Goal: Task Accomplishment & Management: Manage account settings

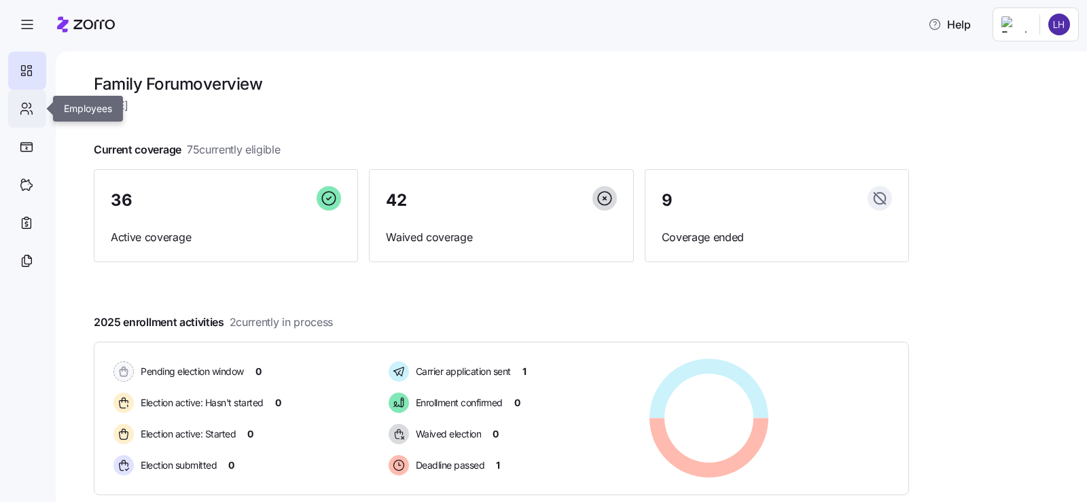
click at [30, 112] on icon at bounding box center [26, 109] width 15 height 16
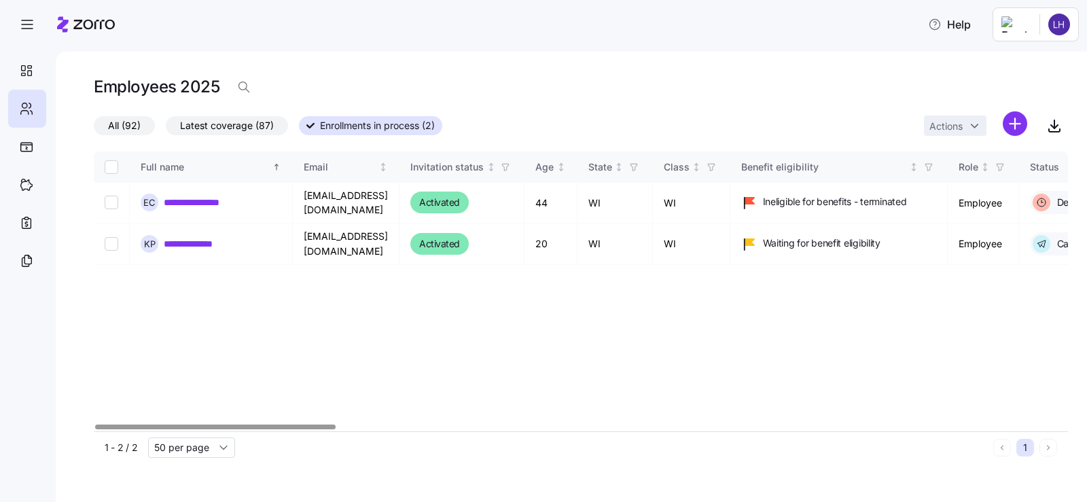
click at [217, 128] on span "Latest coverage (87)" at bounding box center [227, 126] width 94 height 18
click at [166, 129] on input "Latest coverage (87)" at bounding box center [166, 129] width 0 height 0
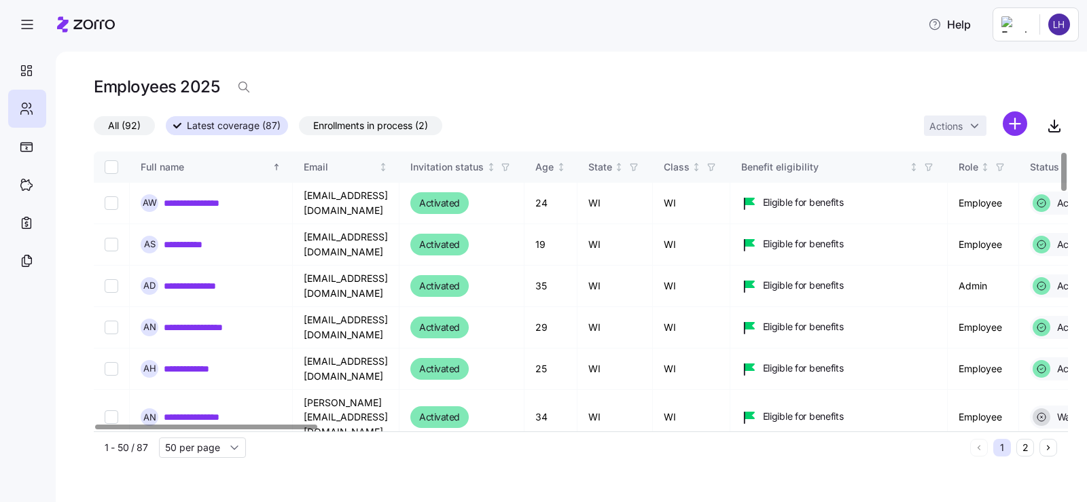
click at [133, 126] on span "All (92)" at bounding box center [124, 126] width 33 height 18
click at [94, 129] on input "All (92)" at bounding box center [94, 129] width 0 height 0
click at [255, 124] on span "Latest coverage (87)" at bounding box center [227, 126] width 94 height 18
click at [166, 129] on input "Latest coverage (87)" at bounding box center [166, 129] width 0 height 0
click at [244, 81] on icon "button" at bounding box center [244, 87] width 14 height 14
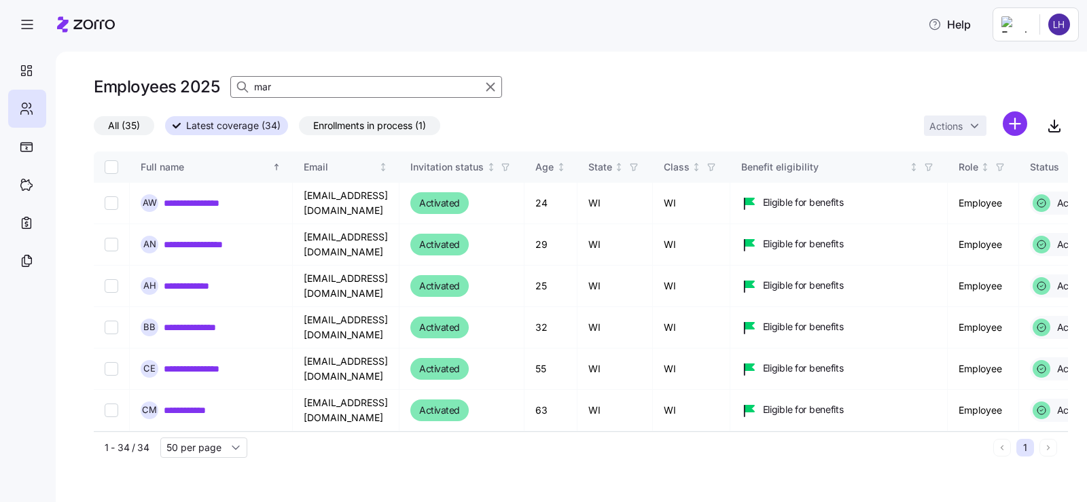
click at [312, 88] on input "mar" at bounding box center [366, 87] width 272 height 22
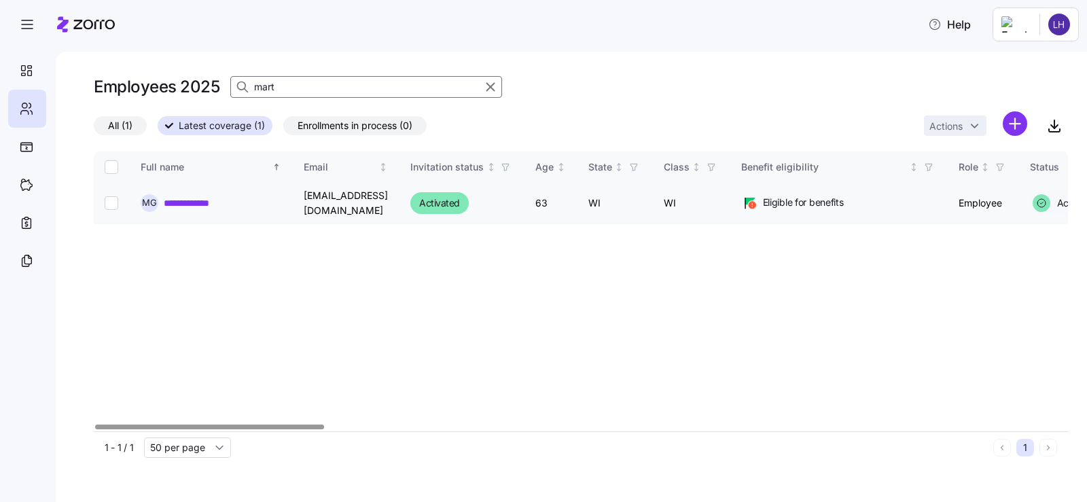
type input "mart"
click at [209, 202] on link "**********" at bounding box center [197, 203] width 67 height 14
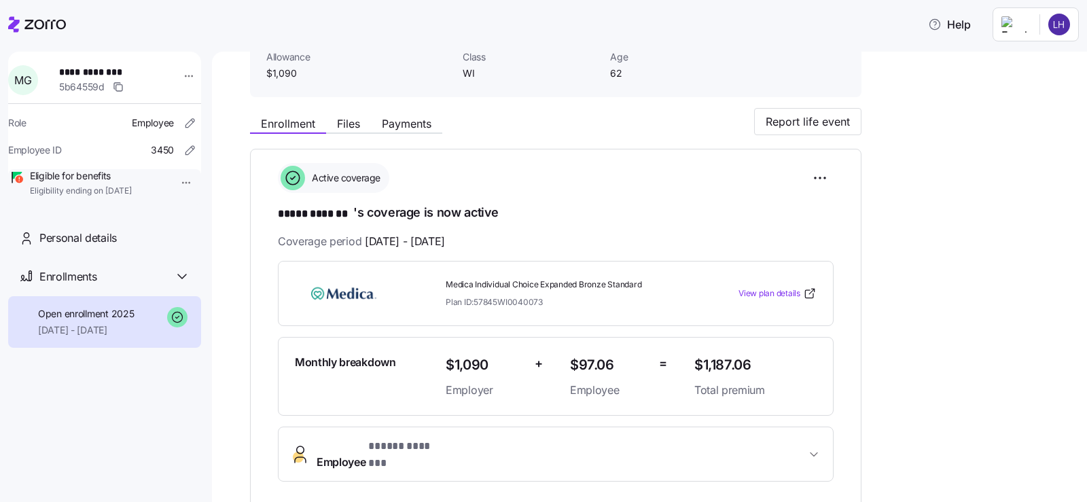
scroll to position [47, 0]
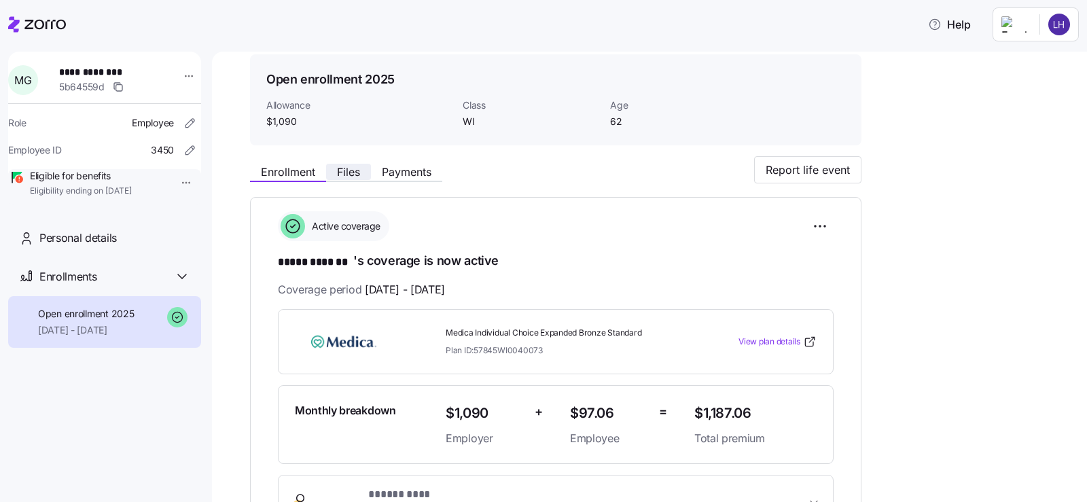
click at [345, 177] on span "Files" at bounding box center [348, 171] width 23 height 11
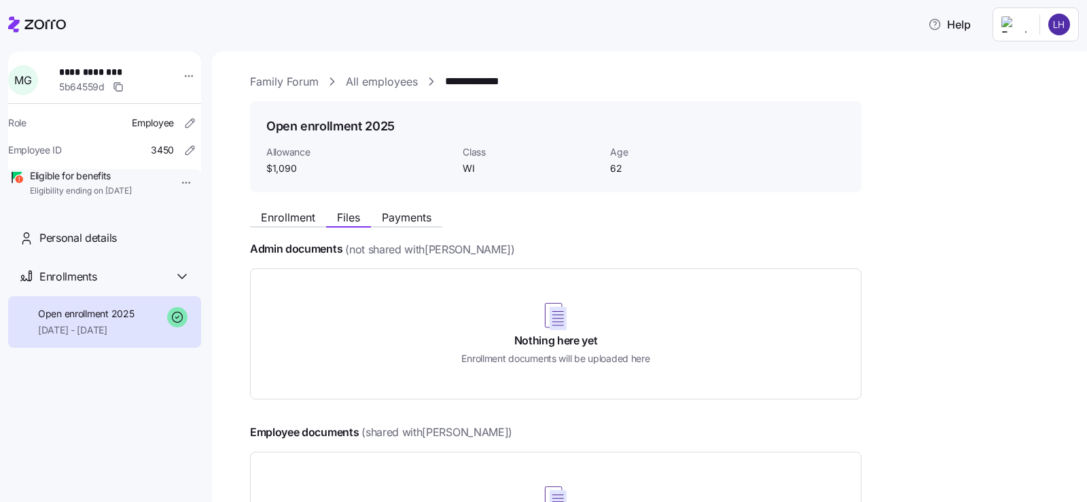
click at [128, 321] on span "Open enrollment 2025" at bounding box center [86, 314] width 96 height 14
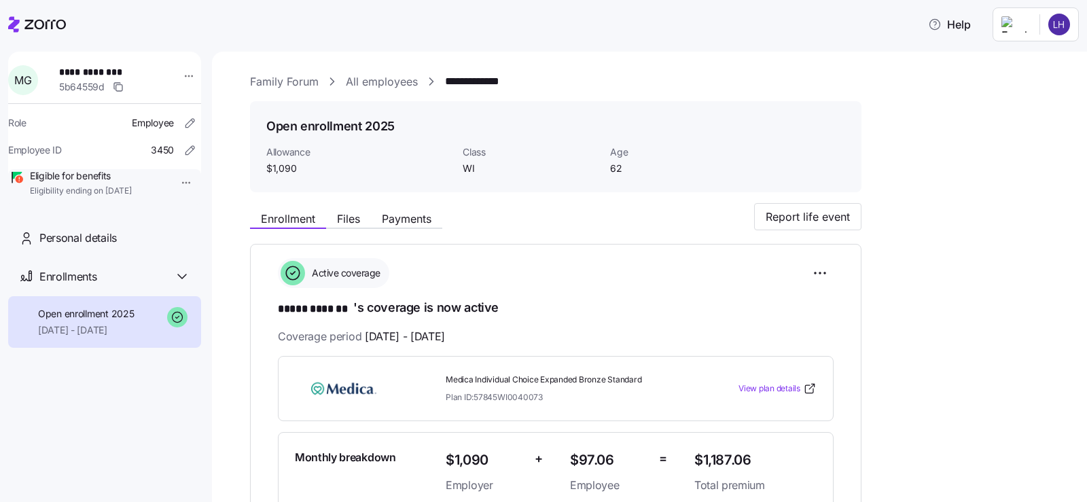
scroll to position [272, 0]
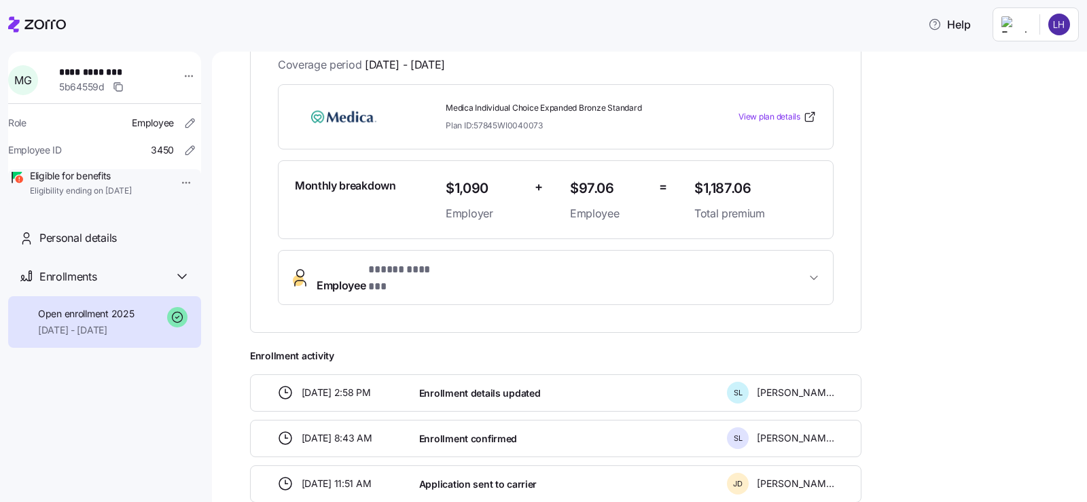
click at [88, 183] on span "Eligible for benefits" at bounding box center [81, 176] width 102 height 14
click at [182, 180] on html "**********" at bounding box center [543, 247] width 1087 height 494
click at [250, 166] on html "**********" at bounding box center [543, 247] width 1087 height 494
click at [22, 179] on icon at bounding box center [17, 175] width 10 height 7
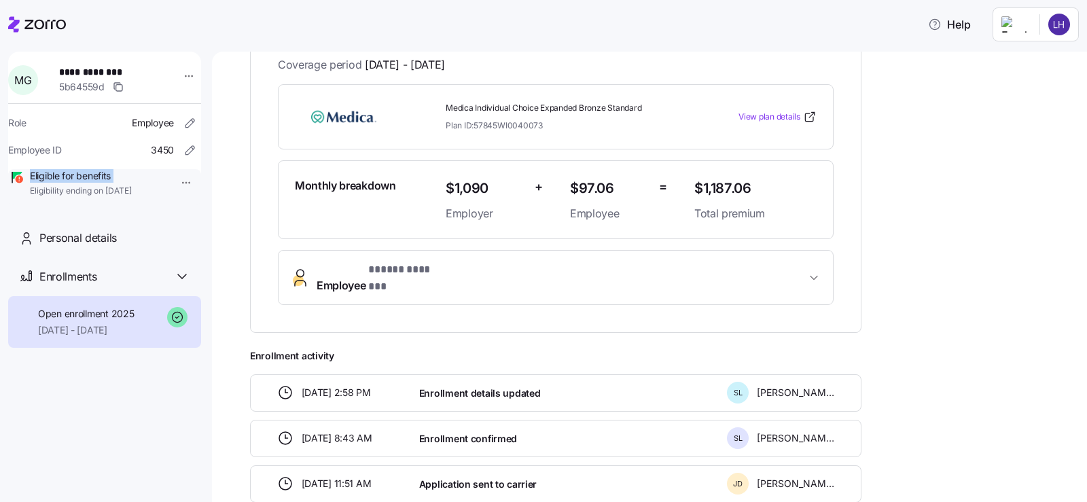
click at [22, 179] on icon at bounding box center [17, 175] width 10 height 7
click at [183, 67] on html "**********" at bounding box center [543, 247] width 1087 height 494
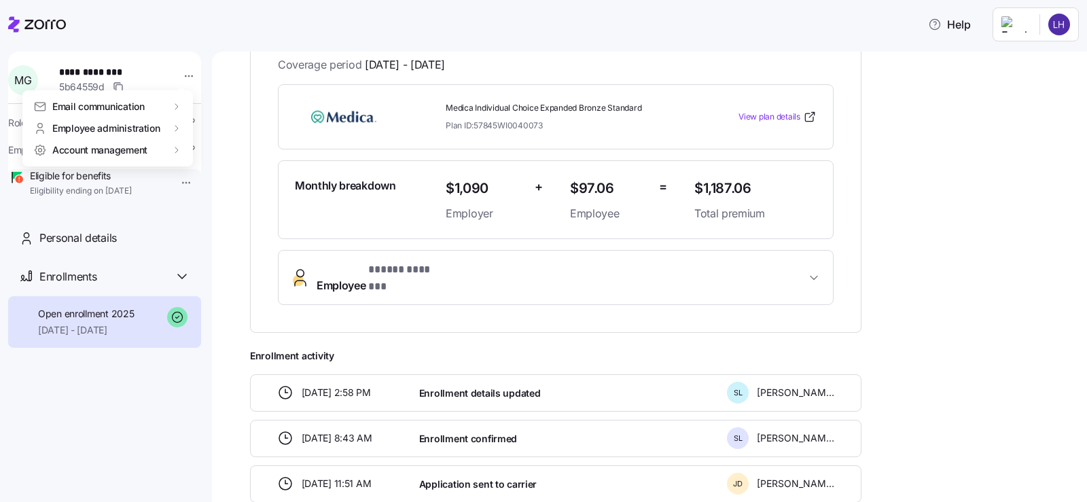
click at [1032, 166] on html "**********" at bounding box center [543, 247] width 1087 height 494
click at [1069, 27] on html "**********" at bounding box center [543, 247] width 1087 height 494
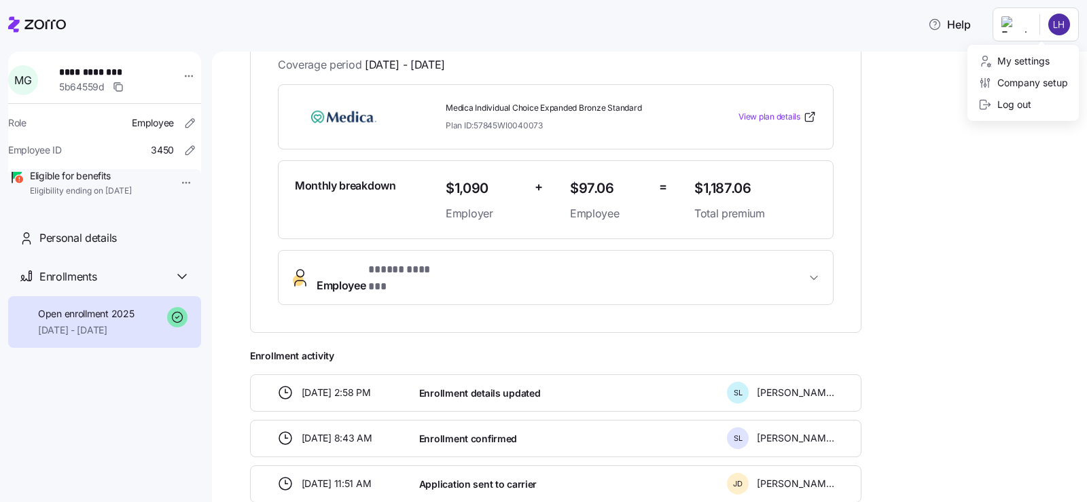
click at [898, 117] on html "**********" at bounding box center [543, 247] width 1087 height 494
click at [31, 83] on span "M G" at bounding box center [22, 80] width 17 height 11
click at [88, 247] on span "Personal details" at bounding box center [77, 238] width 77 height 17
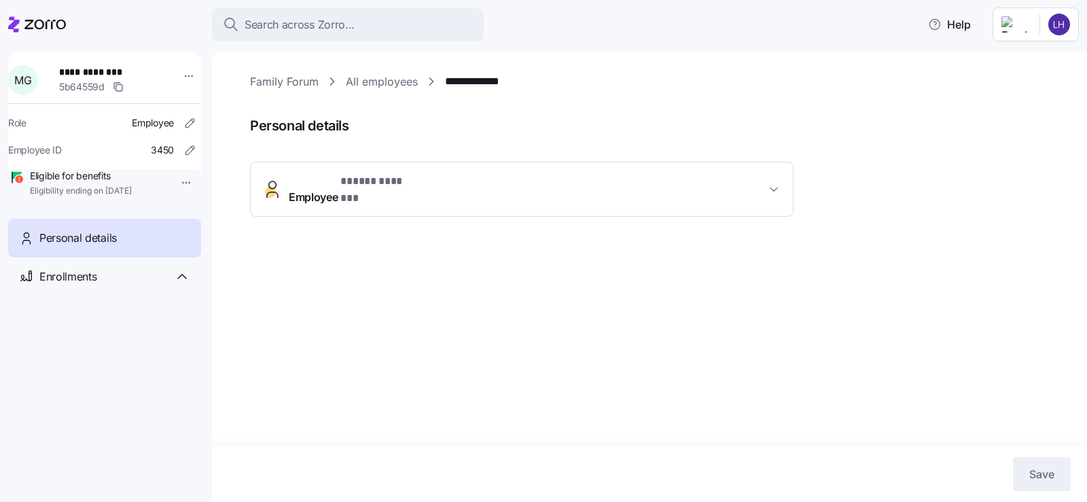
click at [628, 189] on span "Employee * ***** ******* *" at bounding box center [527, 189] width 477 height 33
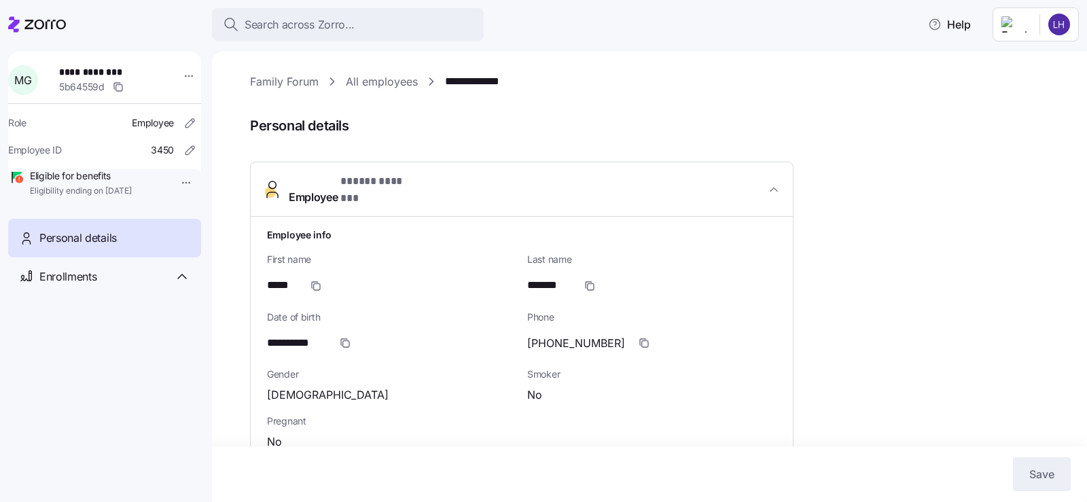
click at [696, 179] on span "Employee * ***** ******* *" at bounding box center [527, 189] width 477 height 33
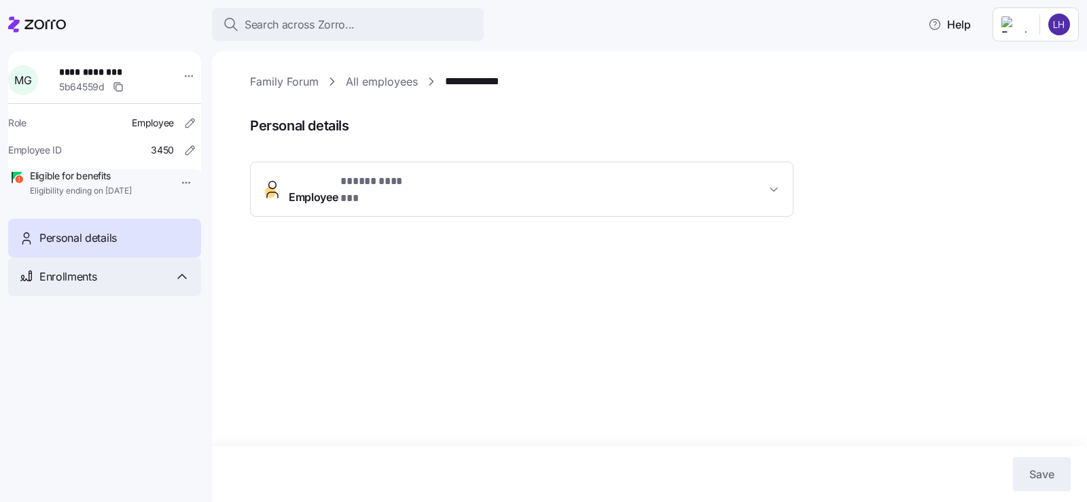
click at [91, 296] on div "Enrollments" at bounding box center [104, 276] width 193 height 39
click at [181, 79] on html "**********" at bounding box center [543, 247] width 1087 height 494
click at [304, 302] on html "**********" at bounding box center [543, 247] width 1087 height 494
click at [438, 187] on span "Employee * ***** ******* *" at bounding box center [527, 189] width 477 height 33
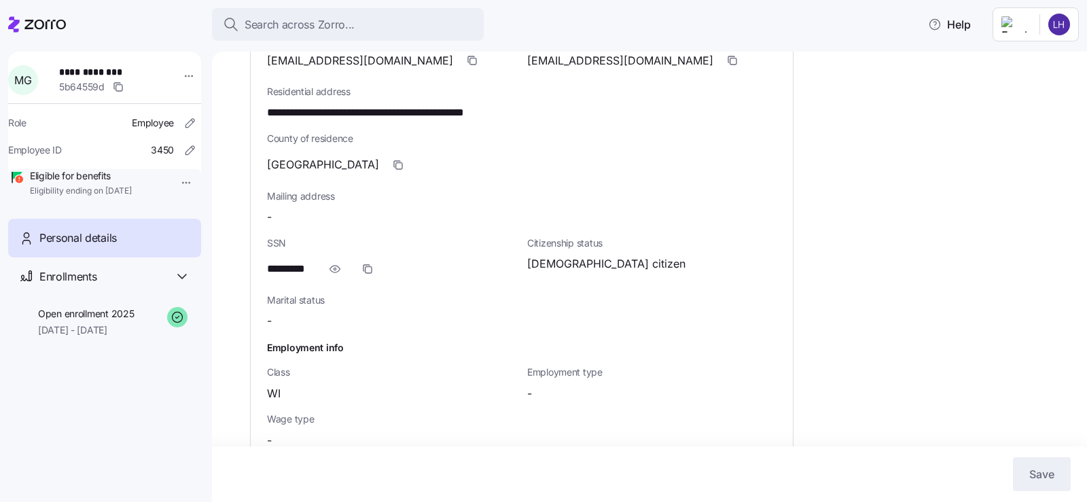
scroll to position [451, 0]
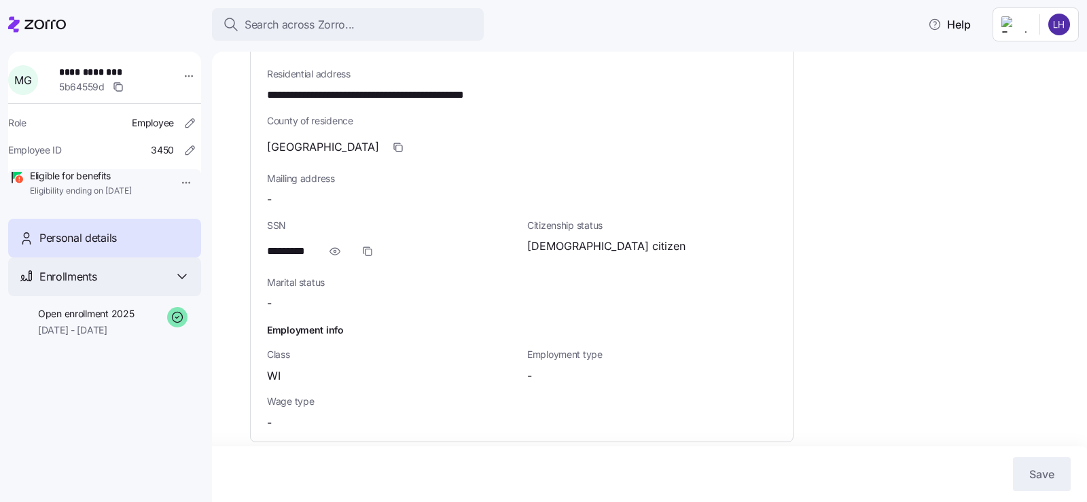
click at [190, 293] on div "Enrollments" at bounding box center [104, 276] width 193 height 39
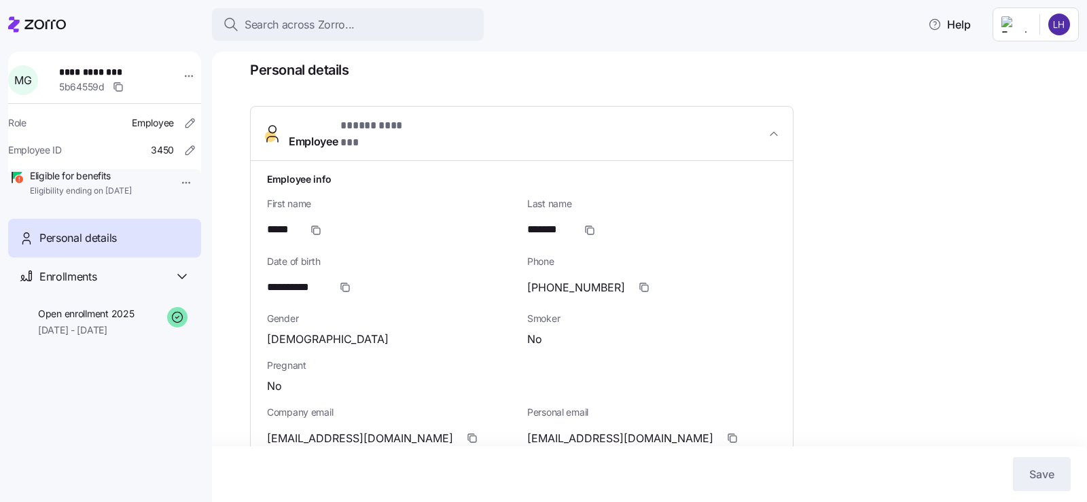
scroll to position [0, 0]
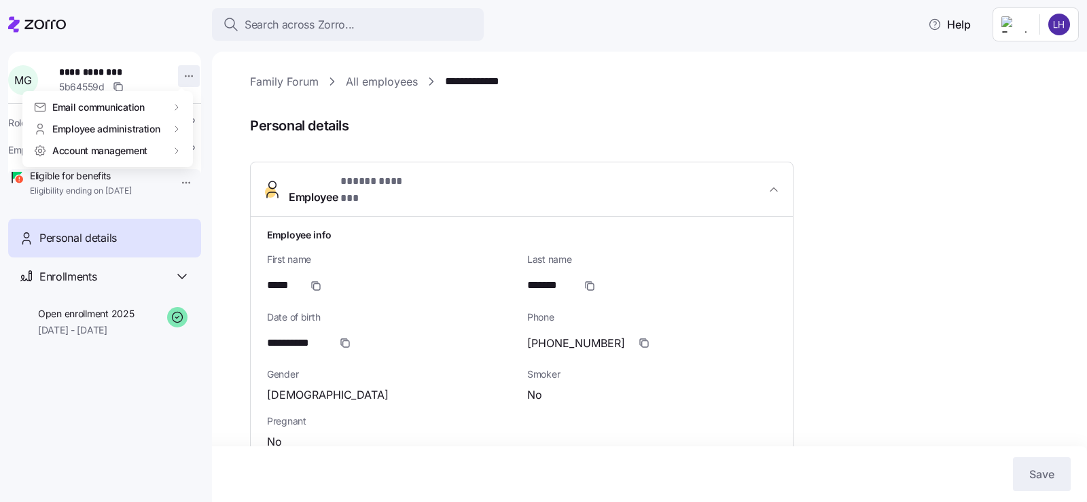
click at [177, 80] on html "**********" at bounding box center [543, 247] width 1087 height 494
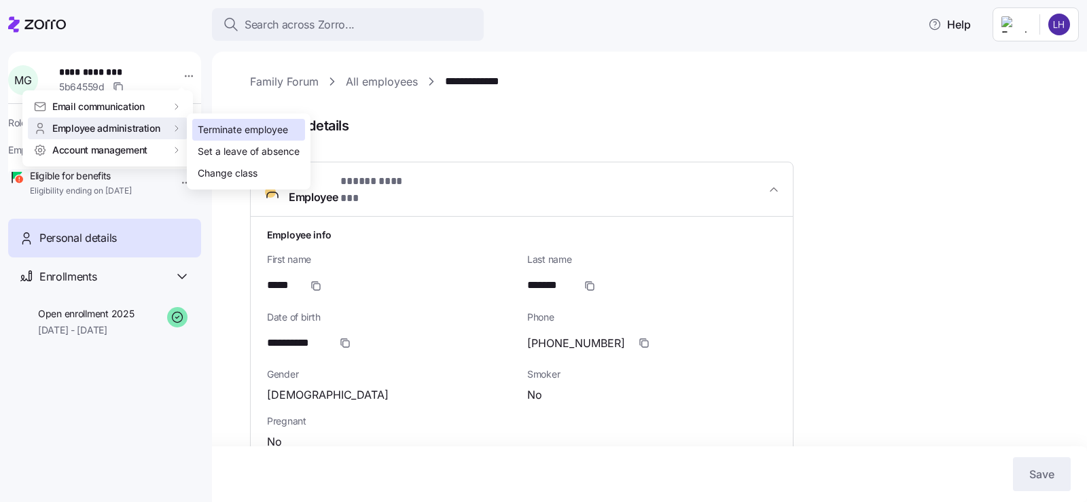
click at [242, 132] on div "Terminate employee" at bounding box center [243, 129] width 90 height 15
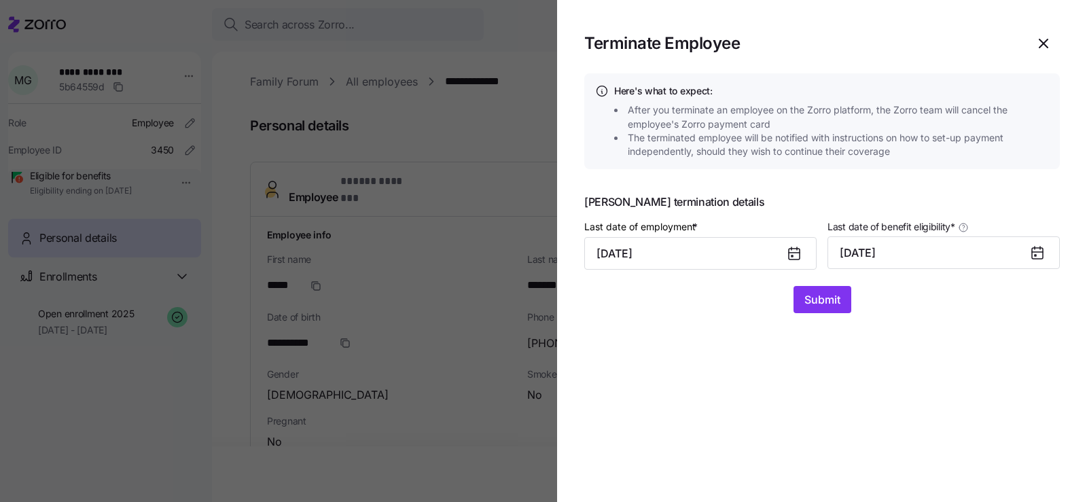
click at [473, 164] on div at bounding box center [543, 251] width 1087 height 502
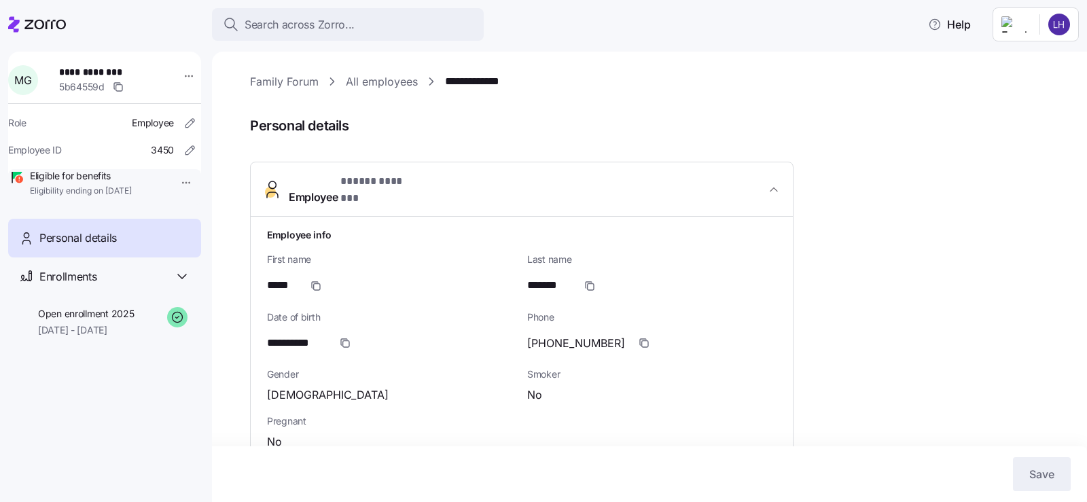
drag, startPoint x: 473, startPoint y: 164, endPoint x: 475, endPoint y: 109, distance: 55.0
click at [475, 109] on div "**********" at bounding box center [659, 510] width 818 height 874
click at [177, 184] on html "**********" at bounding box center [543, 247] width 1087 height 494
click at [255, 210] on div "Terminate employee" at bounding box center [220, 213] width 90 height 15
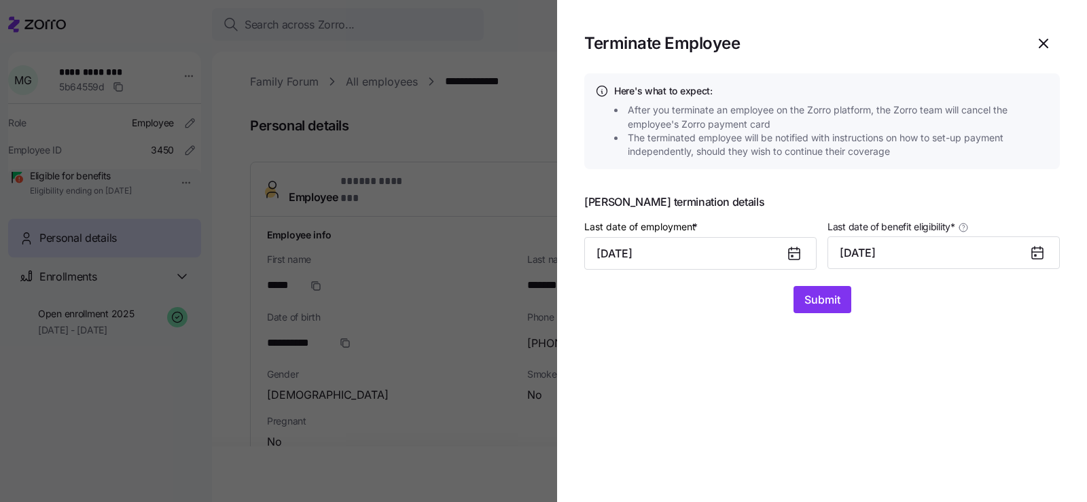
click at [797, 257] on icon at bounding box center [793, 254] width 11 height 11
click at [795, 253] on icon at bounding box center [793, 253] width 11 height 0
click at [869, 197] on span "[PERSON_NAME] termination details" at bounding box center [821, 201] width 475 height 11
click at [1036, 249] on icon at bounding box center [1037, 253] width 11 height 11
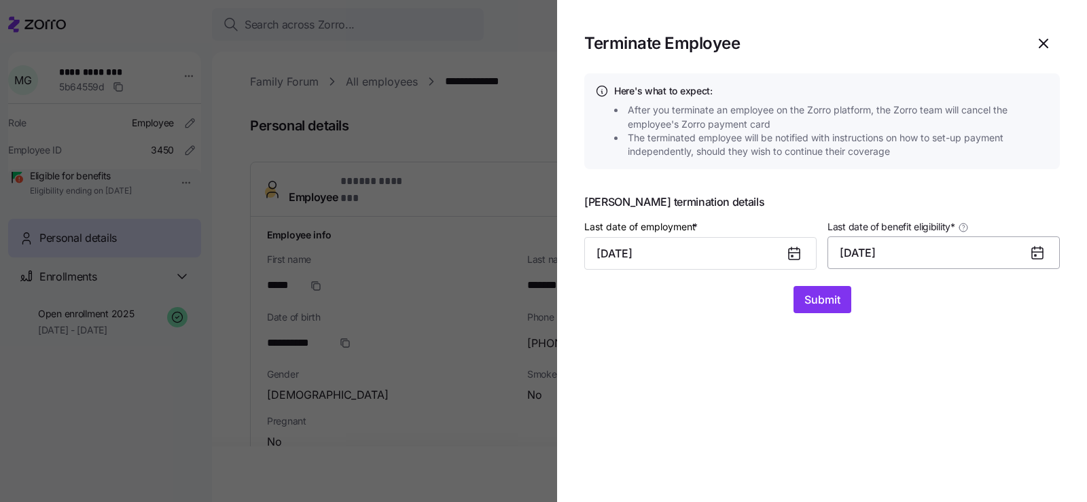
click at [934, 245] on button "[DATE]" at bounding box center [943, 252] width 232 height 33
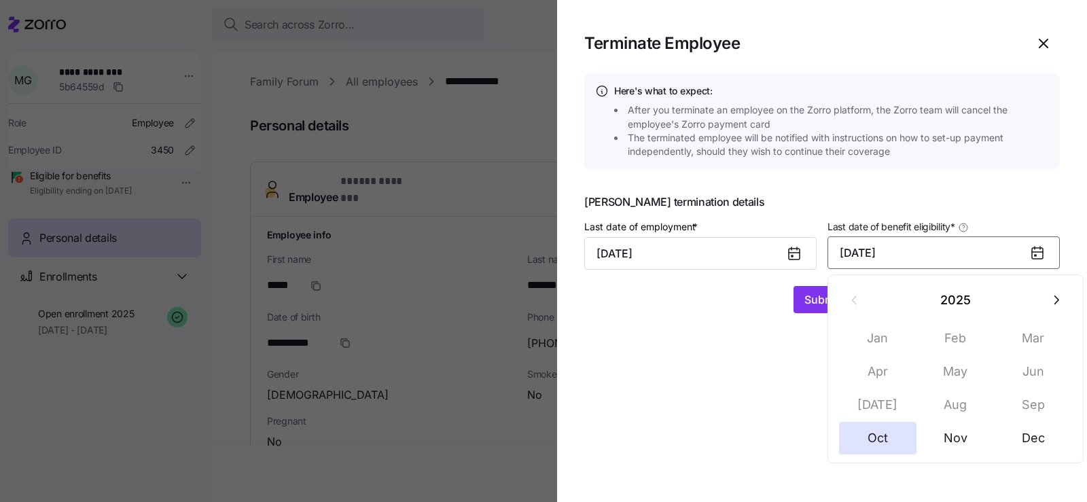
click at [949, 207] on span "[PERSON_NAME] termination details" at bounding box center [821, 201] width 475 height 11
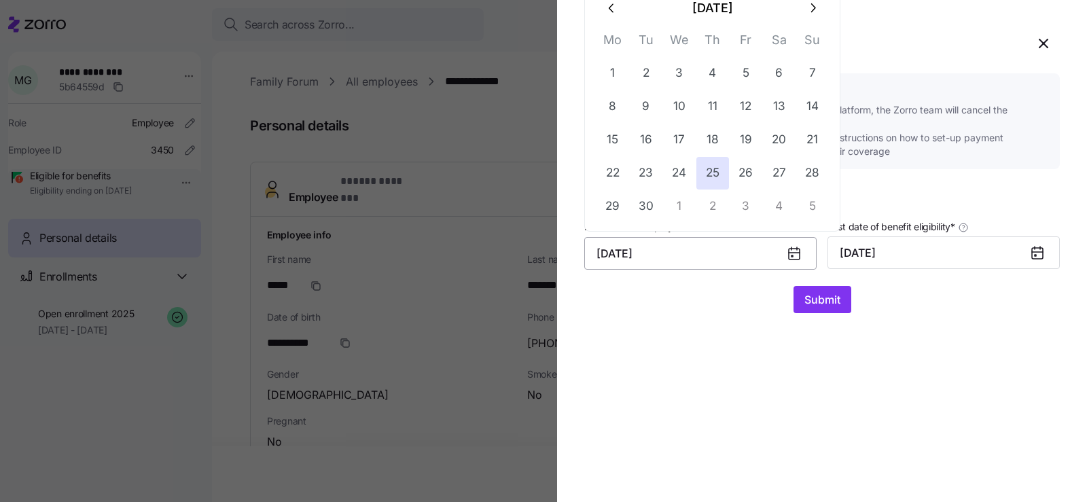
click at [699, 253] on input "[DATE]" at bounding box center [700, 253] width 232 height 33
click at [904, 256] on button "[DATE]" at bounding box center [943, 252] width 232 height 33
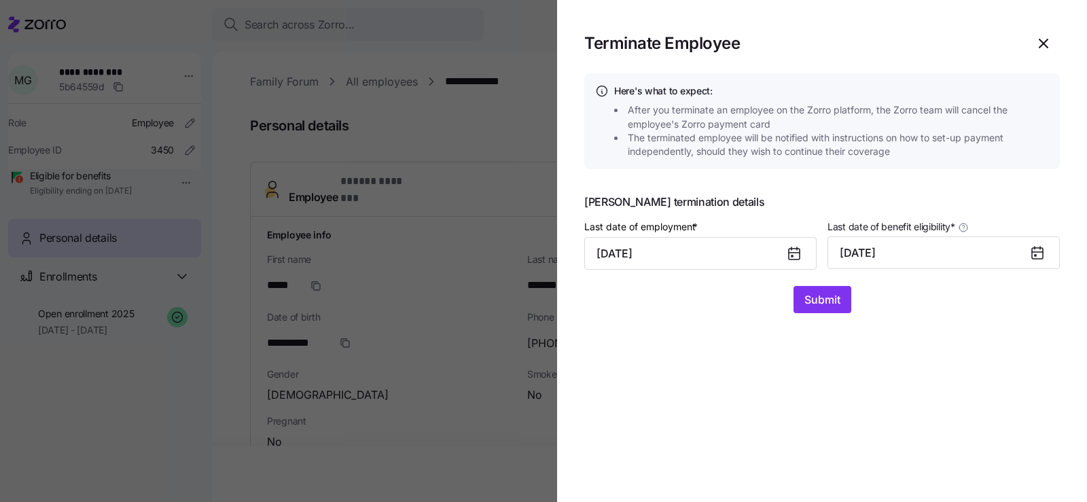
click at [640, 330] on section "Terminate Employee Here's what to expect: After you terminate an employee on th…" at bounding box center [822, 251] width 530 height 502
click at [957, 251] on button "[DATE]" at bounding box center [943, 252] width 232 height 33
click at [673, 352] on section "Terminate Employee Here's what to expect: After you terminate an employee on th…" at bounding box center [822, 251] width 530 height 502
click at [1046, 46] on icon "button" at bounding box center [1043, 43] width 8 height 8
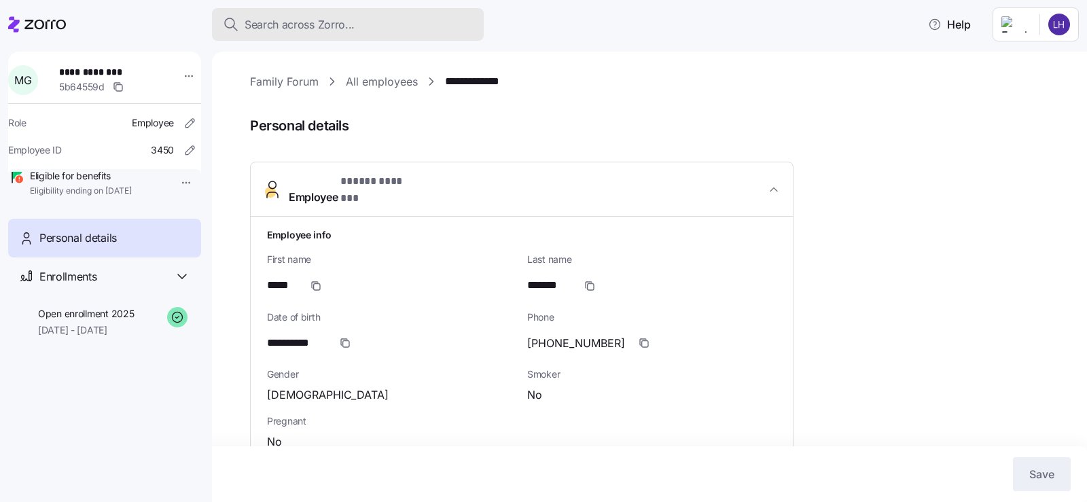
click at [362, 28] on div "Search across Zorro..." at bounding box center [348, 24] width 250 height 17
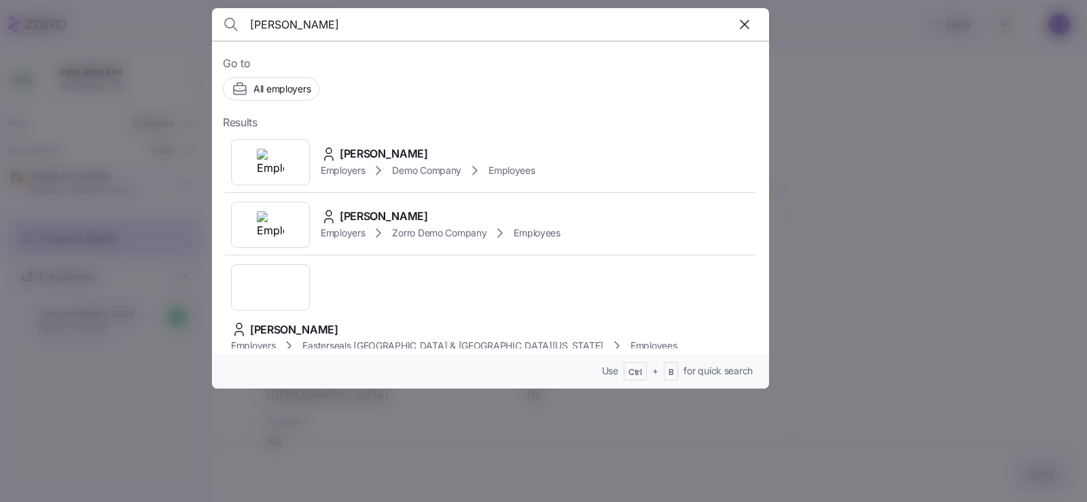
type input "[PERSON_NAME]"
click at [838, 162] on div at bounding box center [543, 251] width 1087 height 502
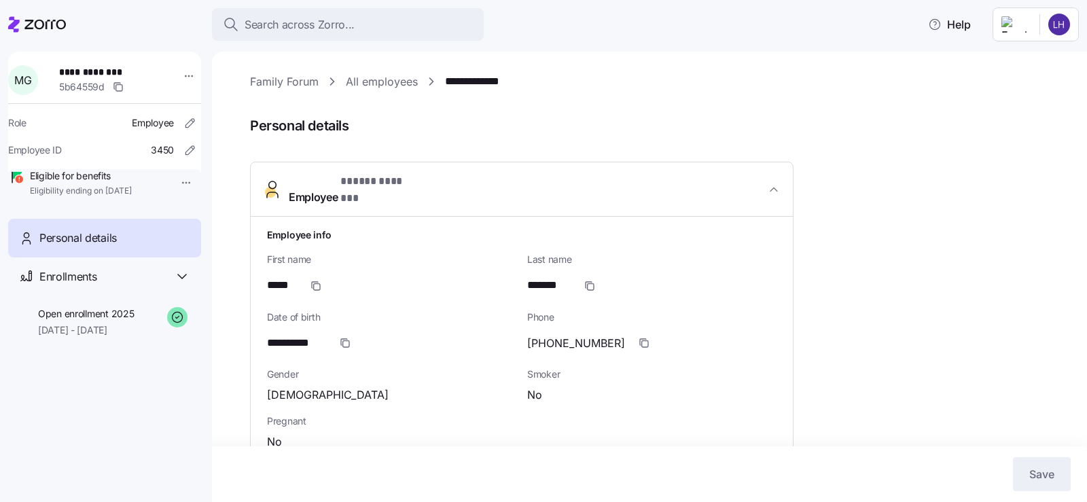
click at [405, 81] on link "All employees" at bounding box center [382, 81] width 72 height 17
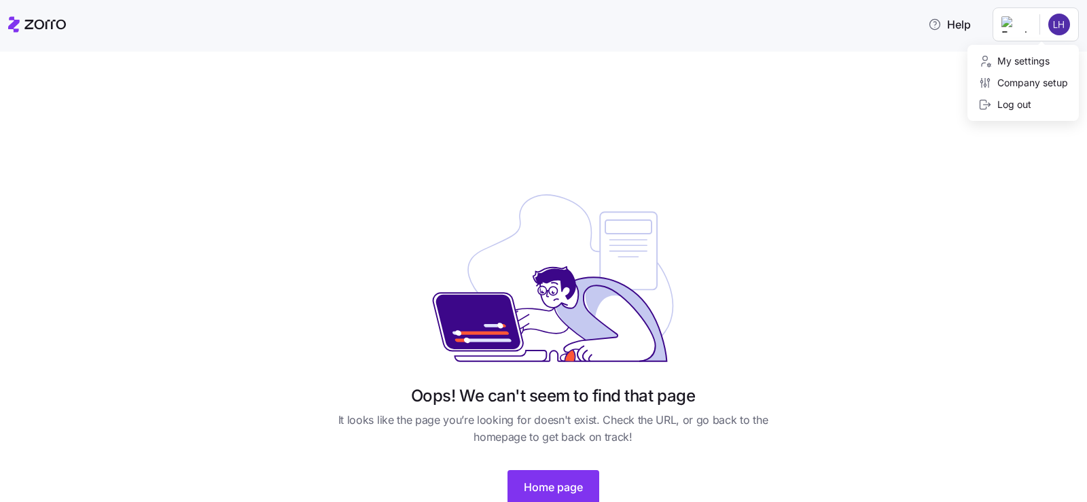
click at [1063, 24] on html "Help Oops! We can't seem to find that page It looks like the page you’re lookin…" at bounding box center [543, 247] width 1087 height 494
click at [871, 103] on html "Help Oops! We can't seem to find that page It looks like the page you’re lookin…" at bounding box center [543, 247] width 1087 height 494
click at [25, 32] on icon at bounding box center [37, 24] width 58 height 16
click at [897, 215] on div "Oops! We can't seem to find that page It looks like the page you’re looking for…" at bounding box center [553, 351] width 1030 height 338
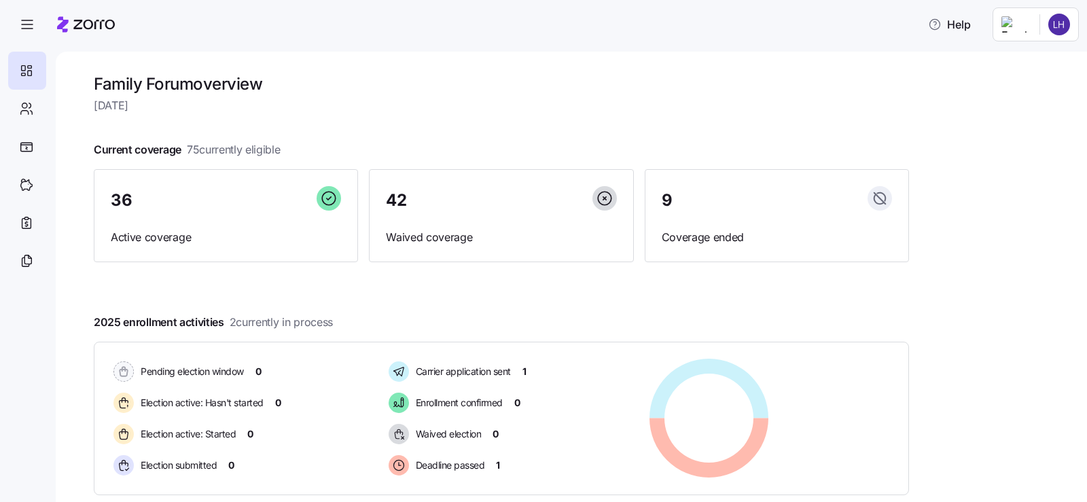
drag, startPoint x: 897, startPoint y: 215, endPoint x: 1072, endPoint y: 329, distance: 208.1
click at [1072, 329] on div "Family Forum overview Monday, October 6 Current coverage 75 currently eligible …" at bounding box center [571, 277] width 1031 height 450
click at [440, 229] on span "Waived coverage" at bounding box center [501, 237] width 230 height 17
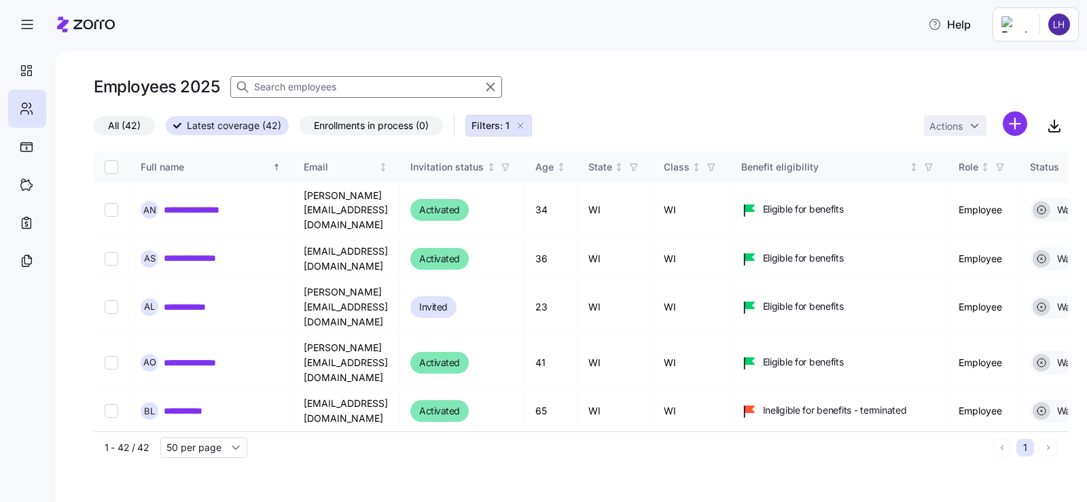
click at [352, 124] on span "Enrollments in process (0)" at bounding box center [371, 126] width 115 height 18
click at [299, 129] on input "Enrollments in process (0)" at bounding box center [299, 129] width 0 height 0
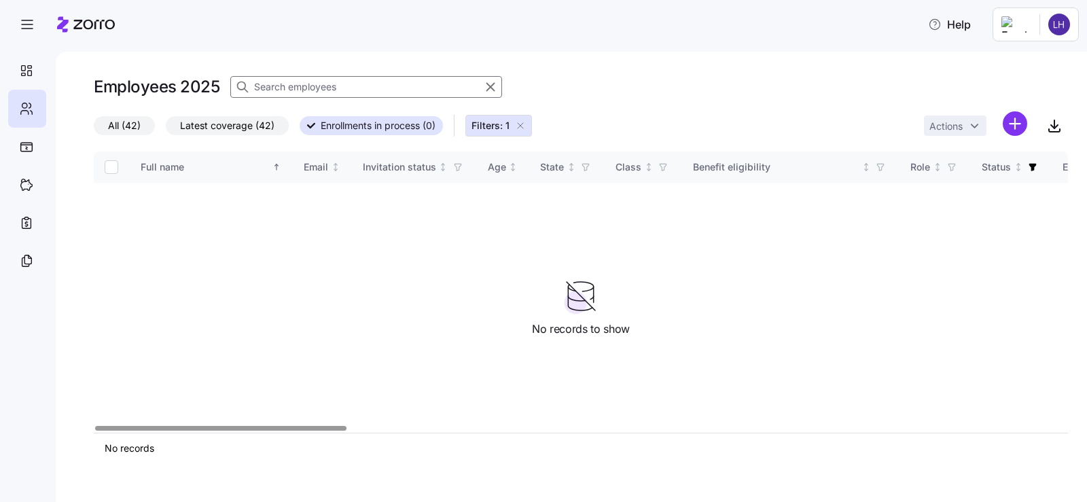
click at [369, 86] on input at bounding box center [366, 87] width 272 height 22
click at [227, 130] on span "Latest coverage (42)" at bounding box center [227, 126] width 94 height 18
click at [166, 129] on input "Latest coverage (42)" at bounding box center [166, 129] width 0 height 0
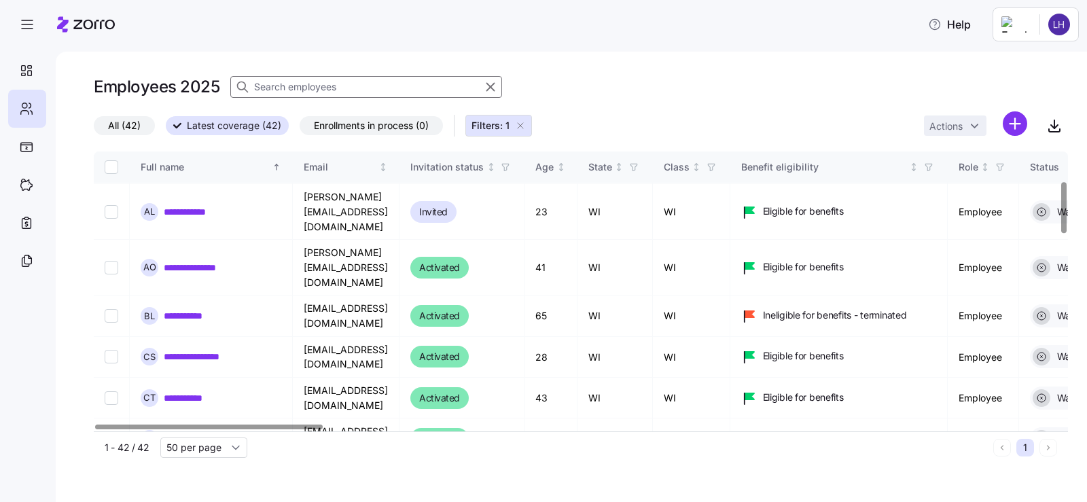
scroll to position [51, 0]
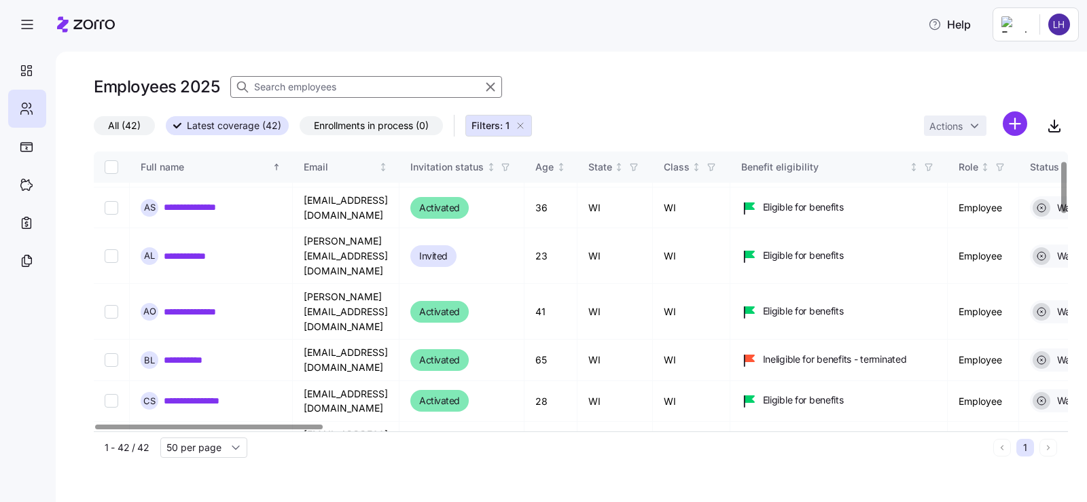
click at [300, 91] on input at bounding box center [366, 87] width 272 height 22
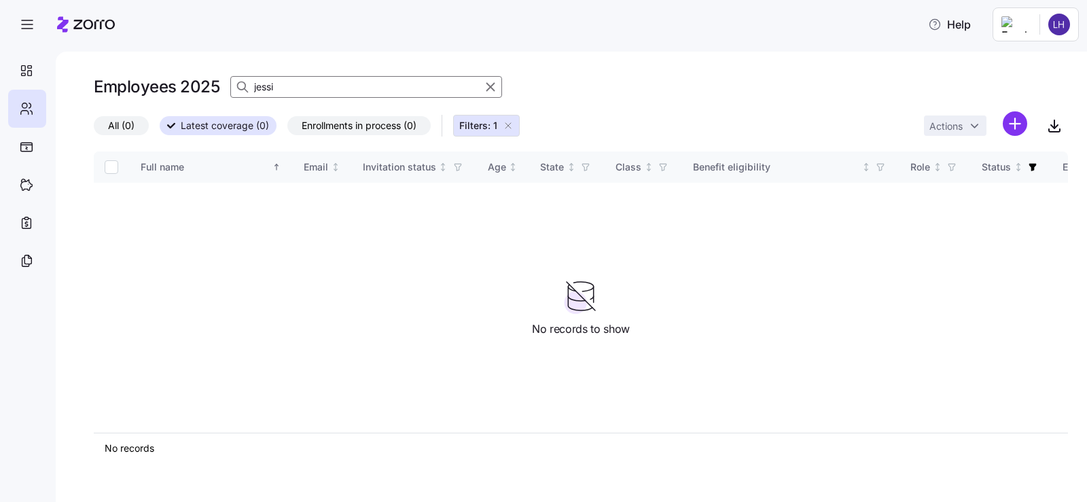
type input "jessi"
click at [483, 88] on div at bounding box center [482, 87] width 31 height 16
click at [487, 87] on icon "button" at bounding box center [490, 87] width 15 height 16
click at [490, 88] on div "Employees 2025 jessi" at bounding box center [581, 86] width 974 height 27
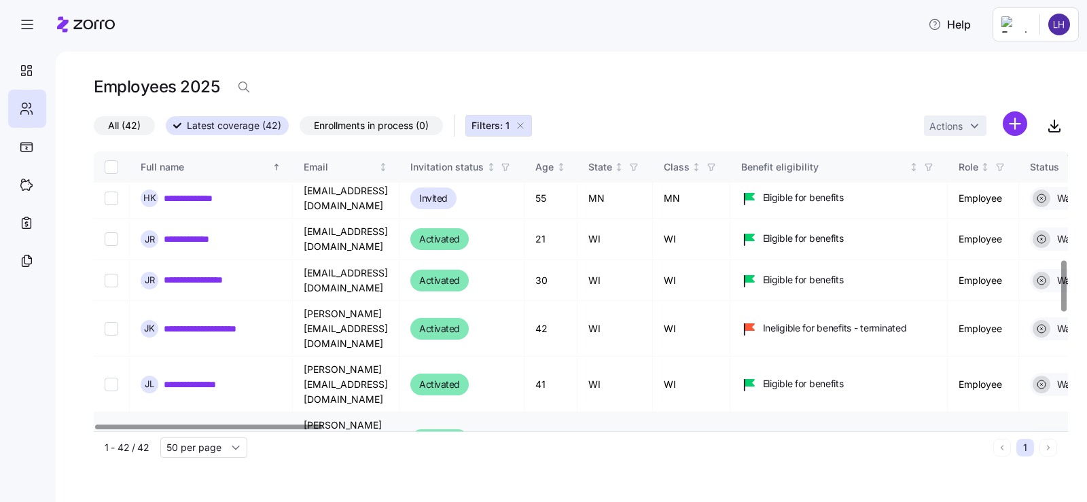
scroll to position [594, 0]
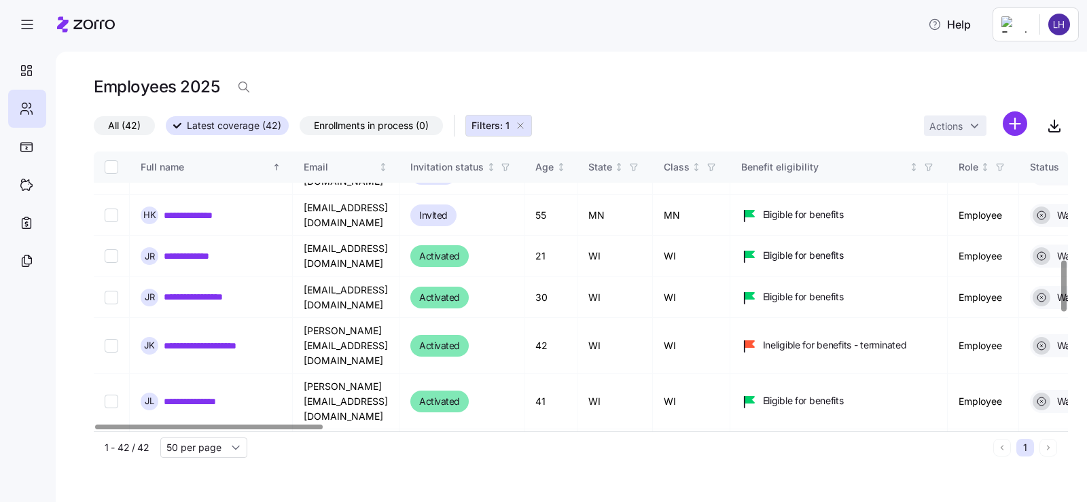
click at [128, 122] on span "All (42)" at bounding box center [124, 126] width 33 height 18
click at [94, 129] on input "All (42)" at bounding box center [94, 129] width 0 height 0
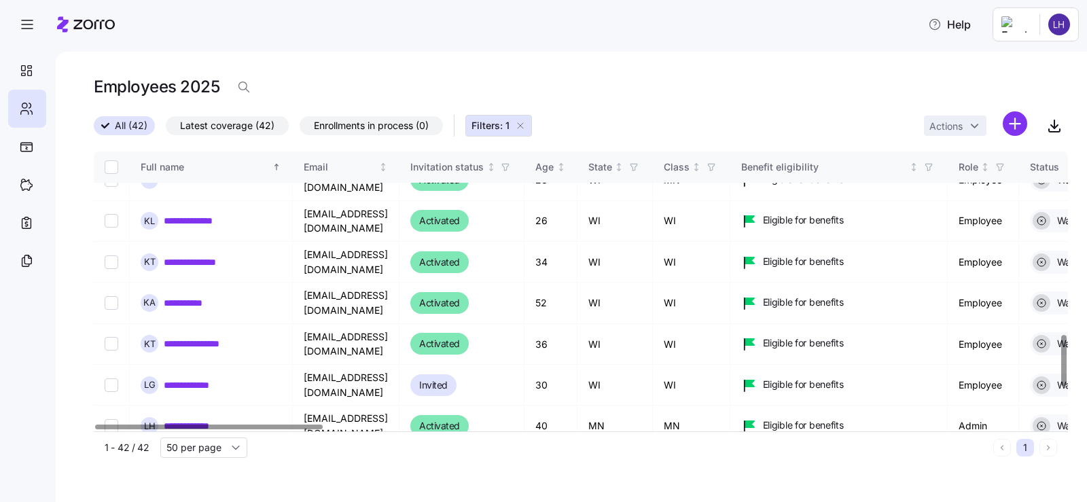
scroll to position [1070, 0]
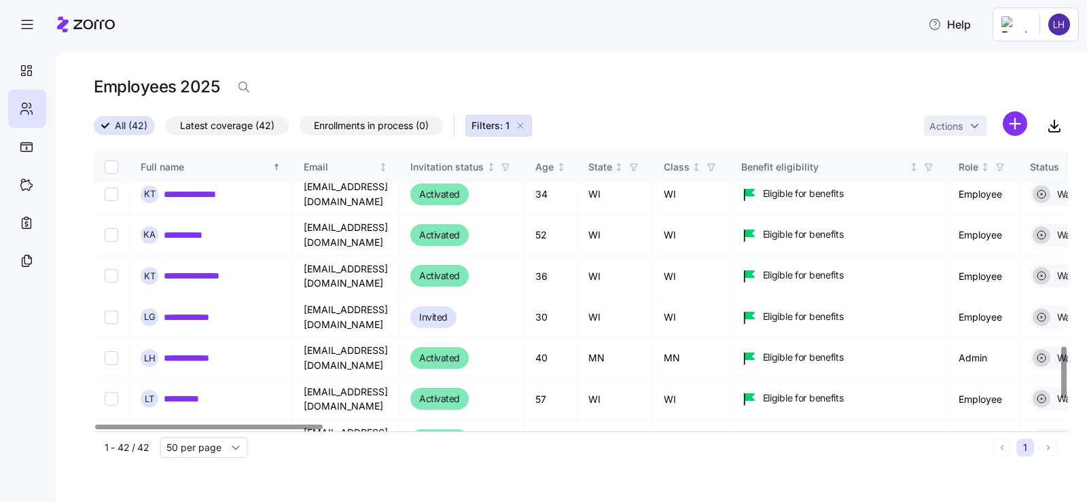
click at [524, 123] on icon "button" at bounding box center [520, 125] width 11 height 11
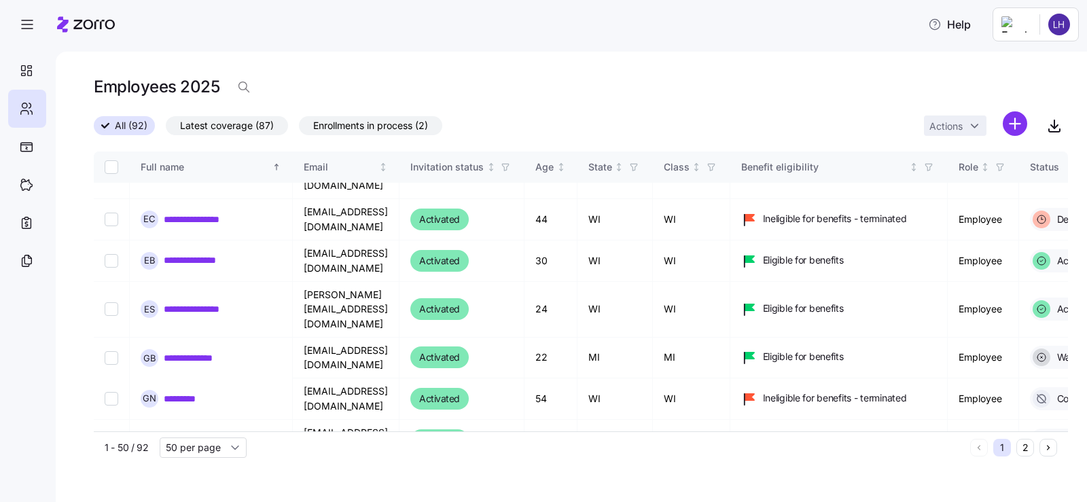
click at [399, 125] on span "Enrollments in process (2)" at bounding box center [370, 126] width 115 height 18
click at [299, 129] on input "Enrollments in process (2)" at bounding box center [299, 129] width 0 height 0
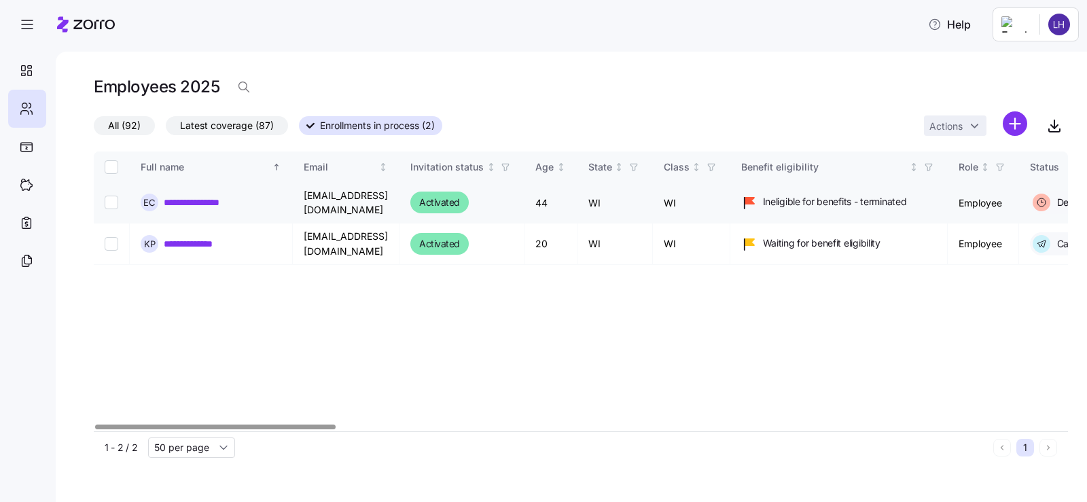
click at [213, 199] on link "**********" at bounding box center [202, 203] width 77 height 14
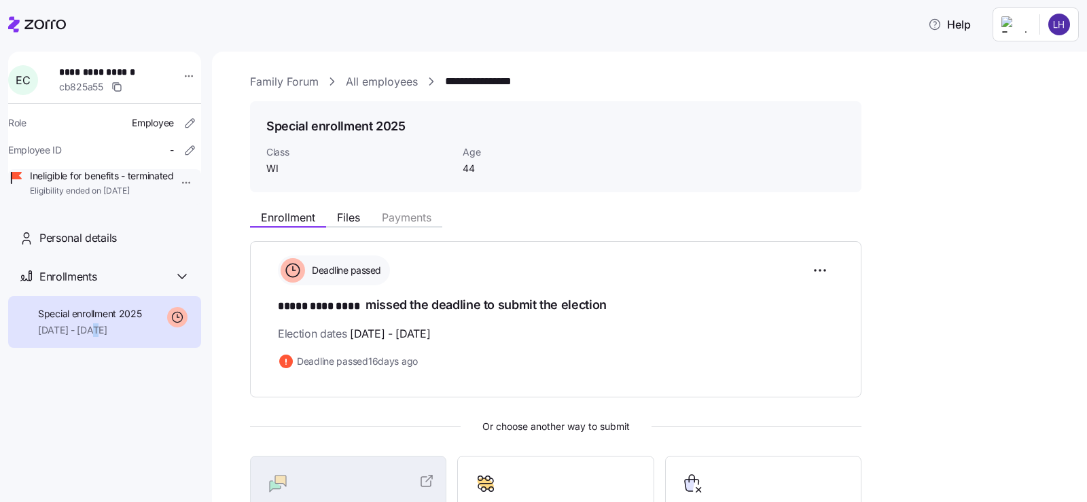
click at [95, 337] on span "10/01/2025 - 09/30/2025" at bounding box center [90, 330] width 104 height 14
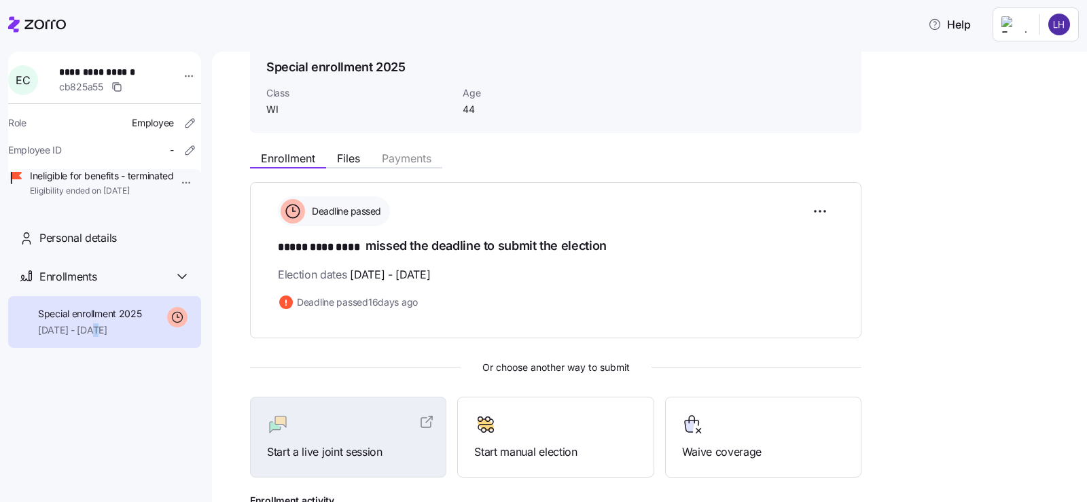
scroll to position [35, 0]
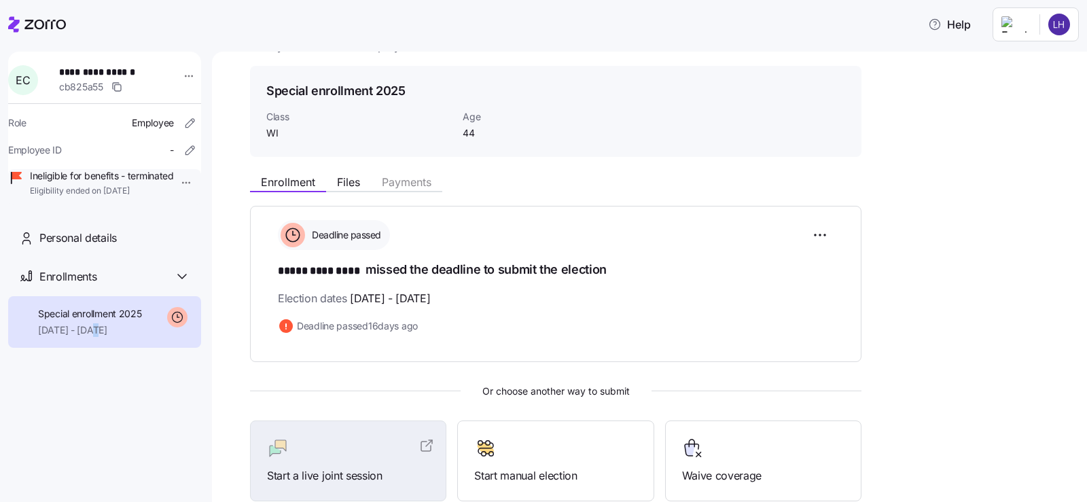
drag, startPoint x: 421, startPoint y: 295, endPoint x: 488, endPoint y: 301, distance: 66.8
click at [481, 300] on div "Election dates 08/15/2025 - 09/20/2025" at bounding box center [556, 298] width 556 height 17
click at [498, 301] on div "Election dates 08/15/2025 - 09/20/2025" at bounding box center [556, 298] width 556 height 17
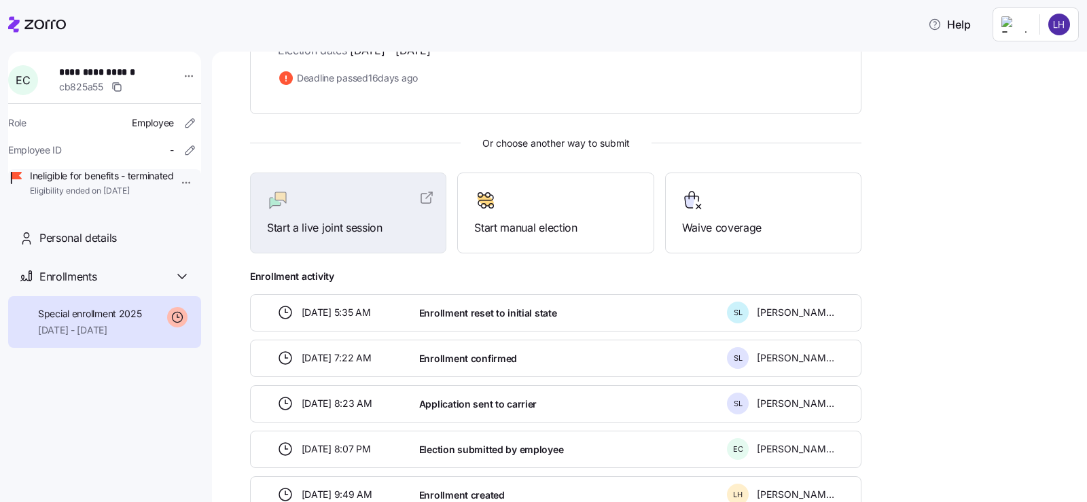
scroll to position [307, 0]
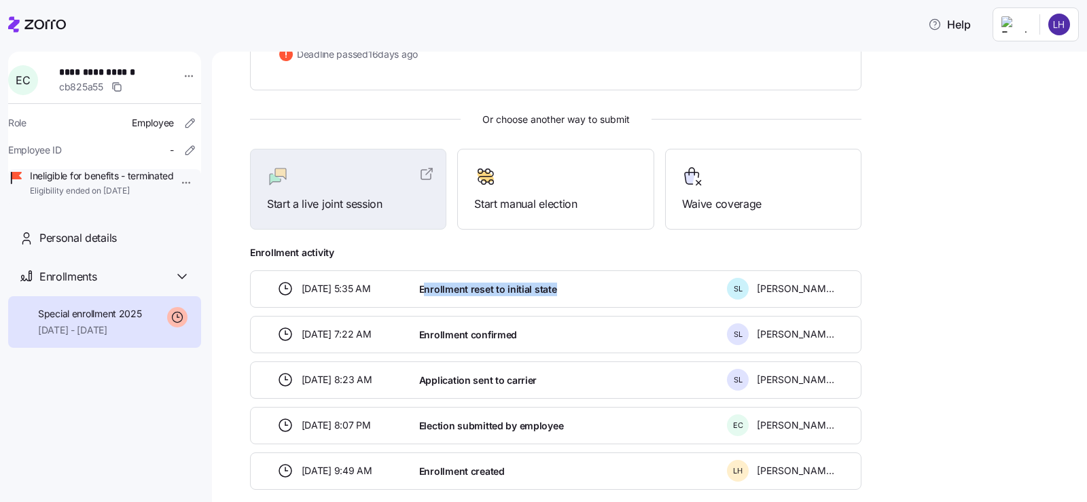
drag, startPoint x: 422, startPoint y: 289, endPoint x: 597, endPoint y: 289, distance: 175.2
click at [595, 289] on div "Enrollment reset to initial state" at bounding box center [568, 289] width 308 height 28
click at [604, 288] on div "Enrollment reset to initial state" at bounding box center [568, 289] width 308 height 28
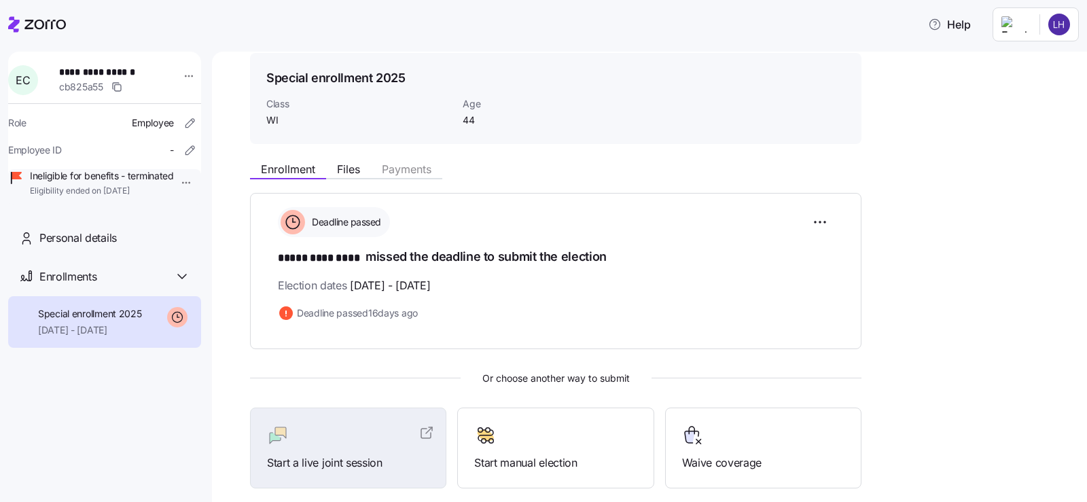
scroll to position [35, 0]
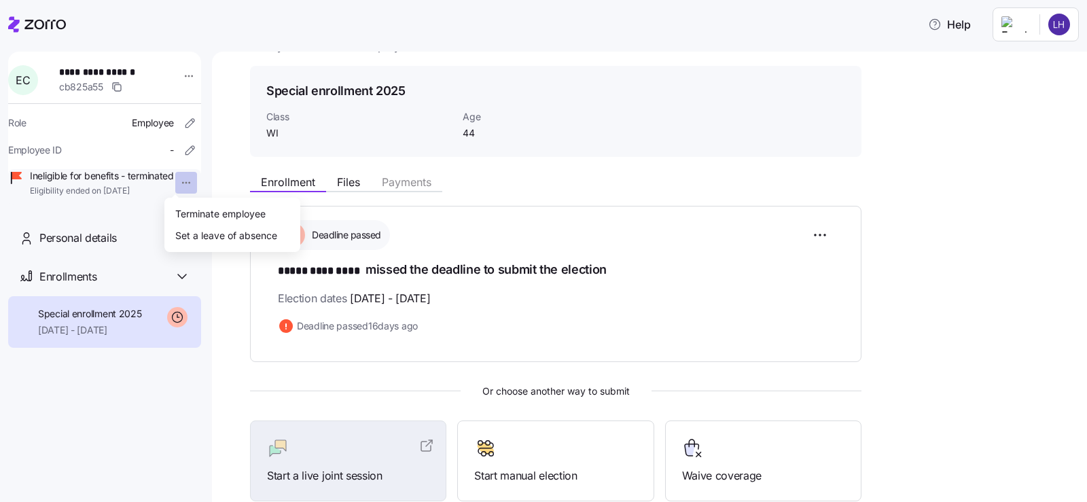
click at [176, 182] on html "**********" at bounding box center [543, 247] width 1087 height 494
click at [219, 171] on html "**********" at bounding box center [543, 247] width 1087 height 494
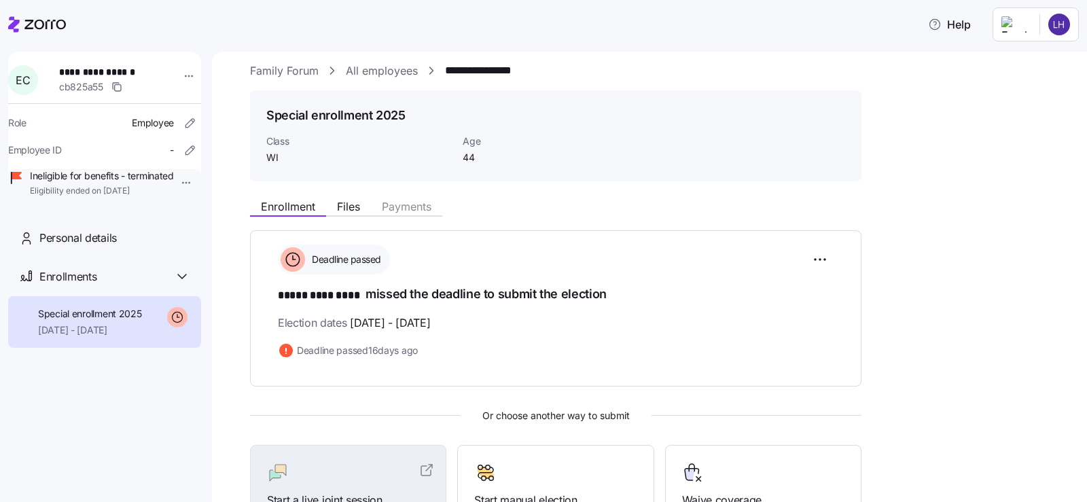
scroll to position [0, 0]
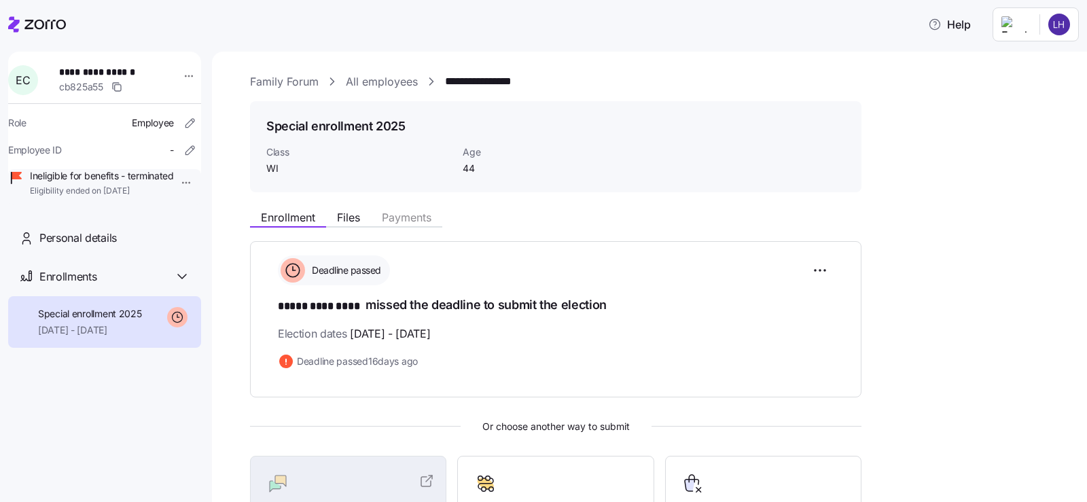
click at [363, 77] on link "All employees" at bounding box center [382, 81] width 72 height 17
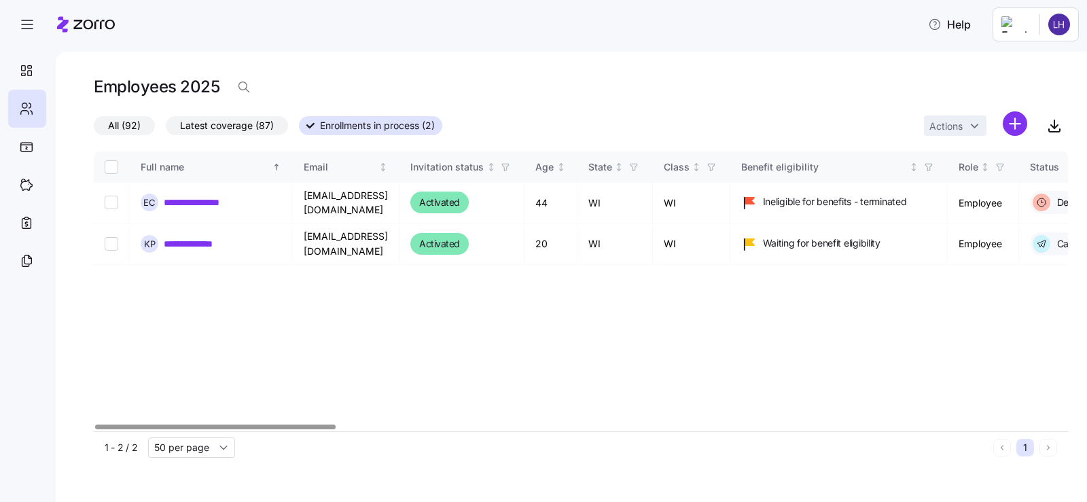
click at [131, 124] on span "All (92)" at bounding box center [124, 126] width 33 height 18
click at [94, 129] on input "All (92)" at bounding box center [94, 129] width 0 height 0
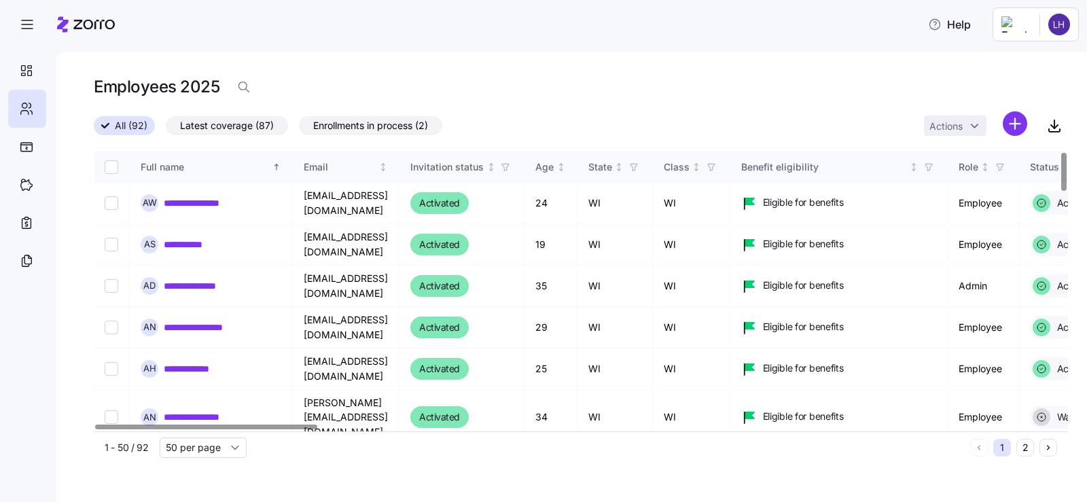
click at [247, 126] on span "Latest coverage (87)" at bounding box center [227, 126] width 94 height 18
click at [166, 129] on input "Latest coverage (87)" at bounding box center [166, 129] width 0 height 0
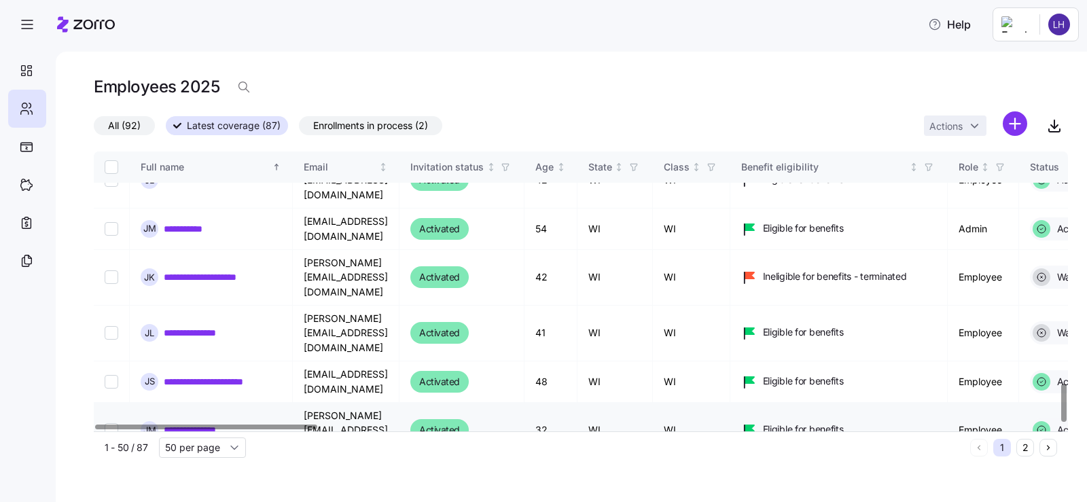
scroll to position [1696, 0]
